Goal: Obtain resource: Obtain resource

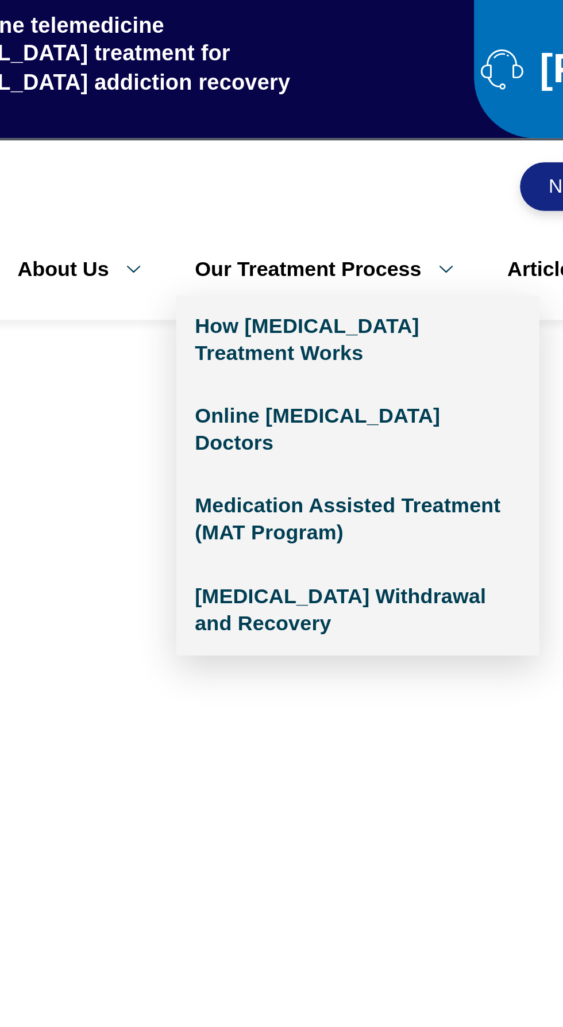
click at [291, 116] on link "Our Treatment Process" at bounding box center [234, 128] width 148 height 24
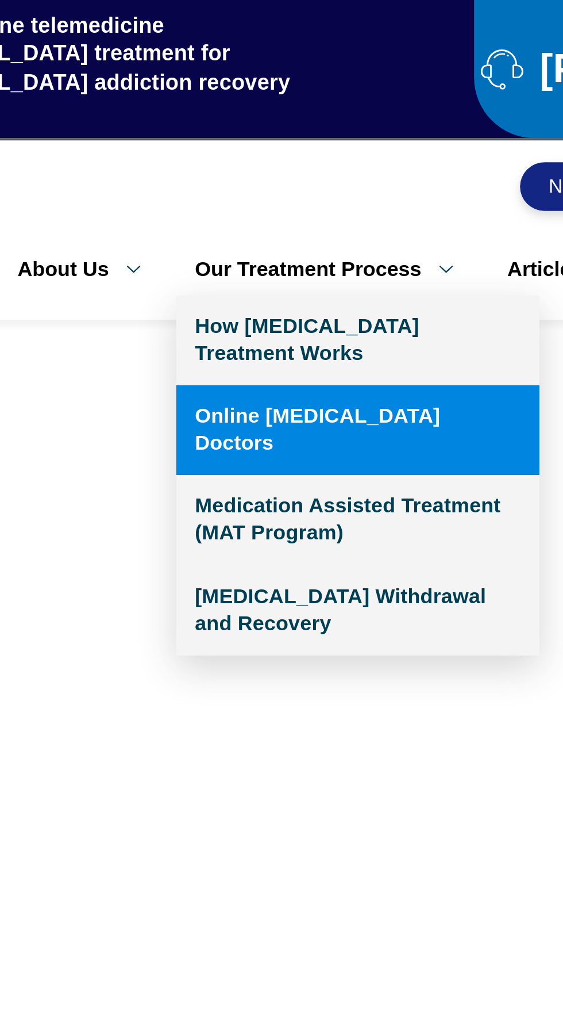
click at [279, 183] on link "Online [MEDICAL_DATA] Doctors" at bounding box center [246, 204] width 172 height 43
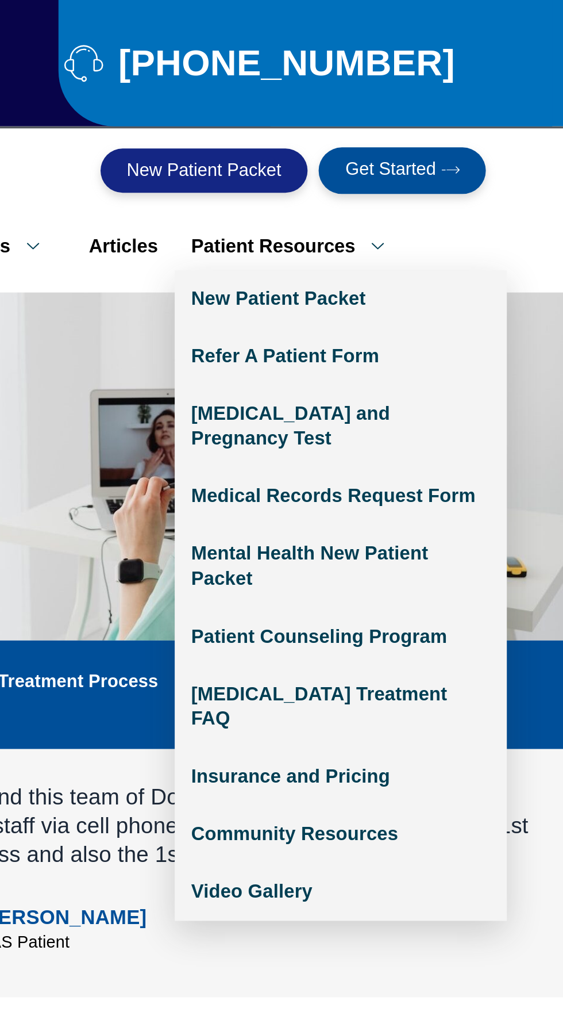
click at [460, 116] on link "Patient Resources" at bounding box center [425, 128] width 126 height 24
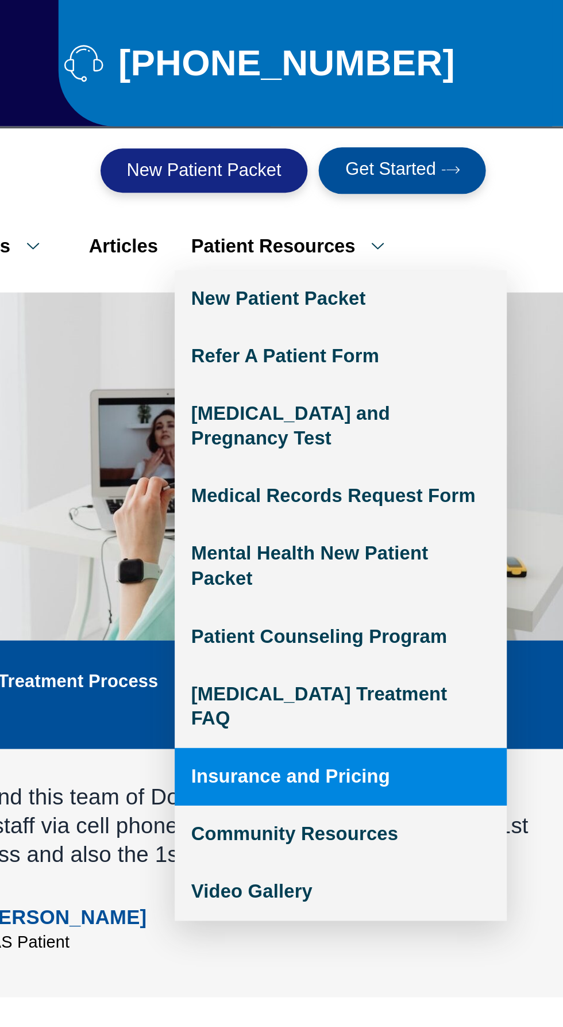
click at [462, 388] on link "Insurance and Pricing" at bounding box center [448, 403] width 172 height 30
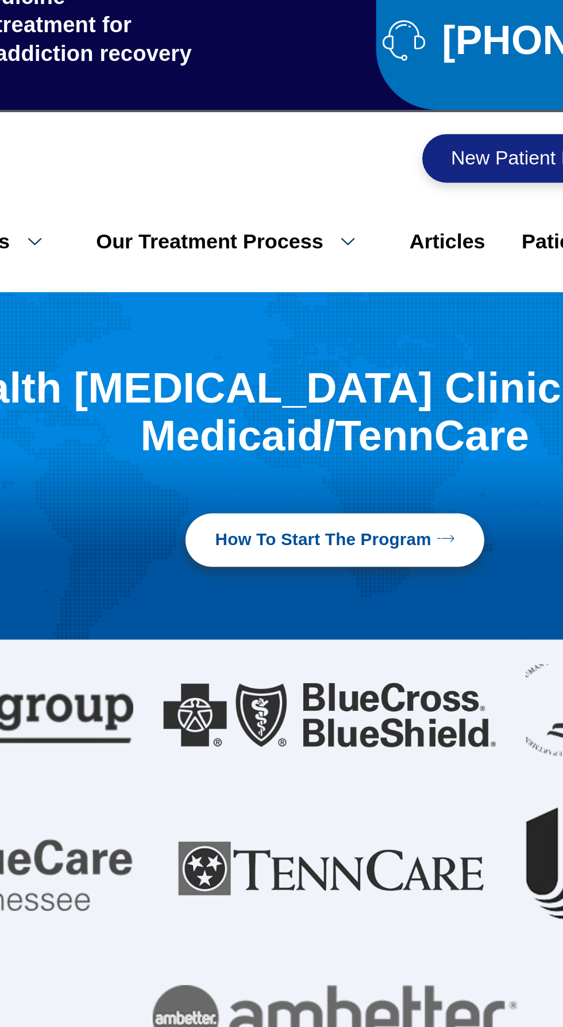
click at [326, 263] on span "How to Start the program" at bounding box center [281, 268] width 113 height 11
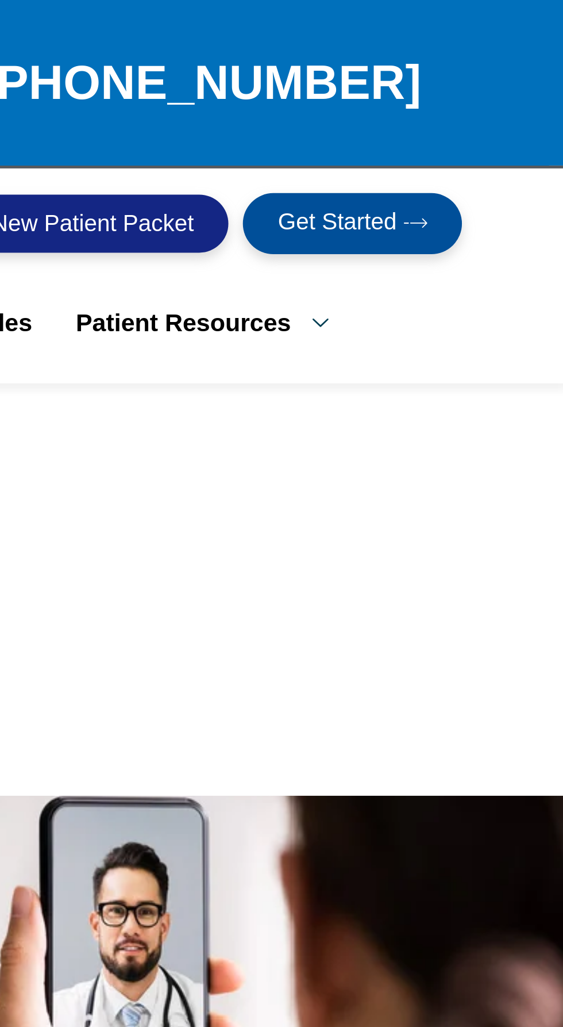
click at [485, 76] on link "Get Started" at bounding box center [479, 88] width 87 height 24
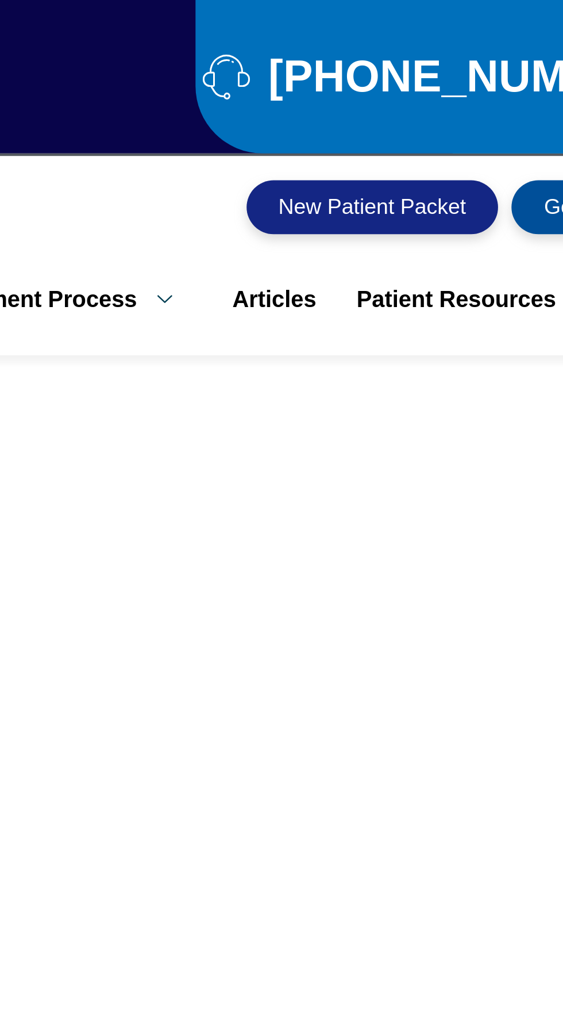
click at [382, 77] on link "New Patient Packet" at bounding box center [377, 88] width 108 height 23
click at [356, 77] on link "New Patient Packet" at bounding box center [377, 88] width 108 height 23
